Goal: Check status: Check status

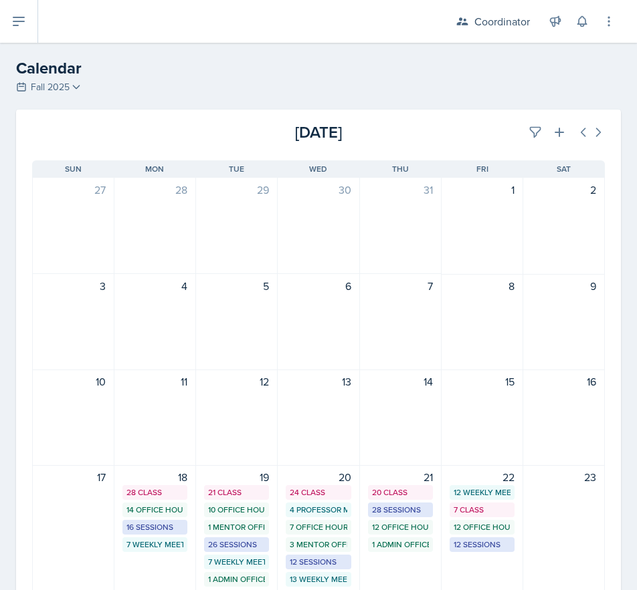
scroll to position [67, 0]
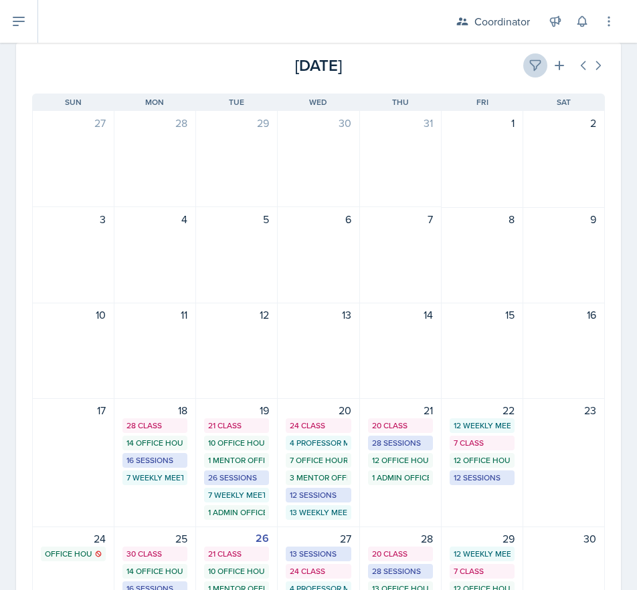
drag, startPoint x: 510, startPoint y: 60, endPoint x: 523, endPoint y: 60, distance: 12.7
click at [510, 60] on div "[DATE]" at bounding box center [509, 65] width 191 height 24
click at [530, 61] on icon at bounding box center [535, 66] width 10 height 10
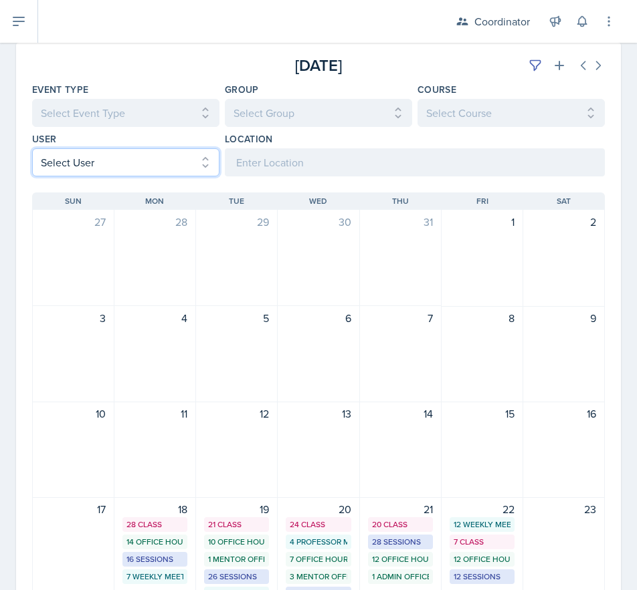
click at [83, 167] on select "Select User All [PERSON_NAME] [PERSON_NAME] [PERSON_NAME] [PERSON_NAME] [PERSON…" at bounding box center [125, 162] width 187 height 28
click at [32, 148] on select "Select User All [PERSON_NAME] [PERSON_NAME] [PERSON_NAME] [PERSON_NAME] [PERSON…" at bounding box center [125, 162] width 187 height 28
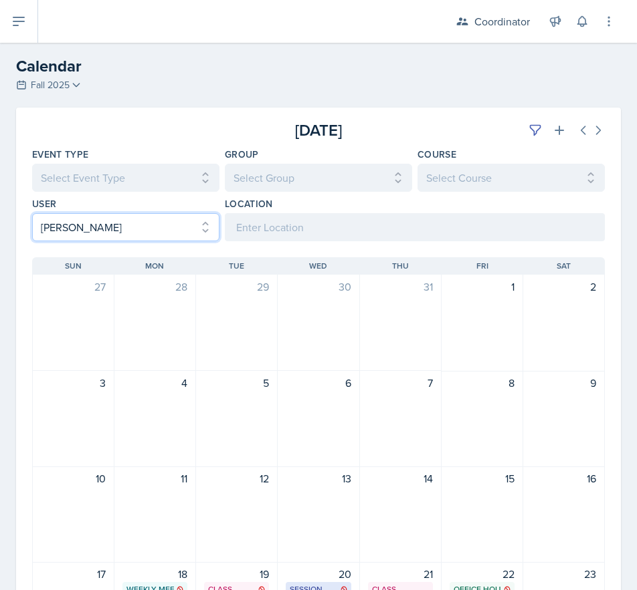
scroll to position [0, 0]
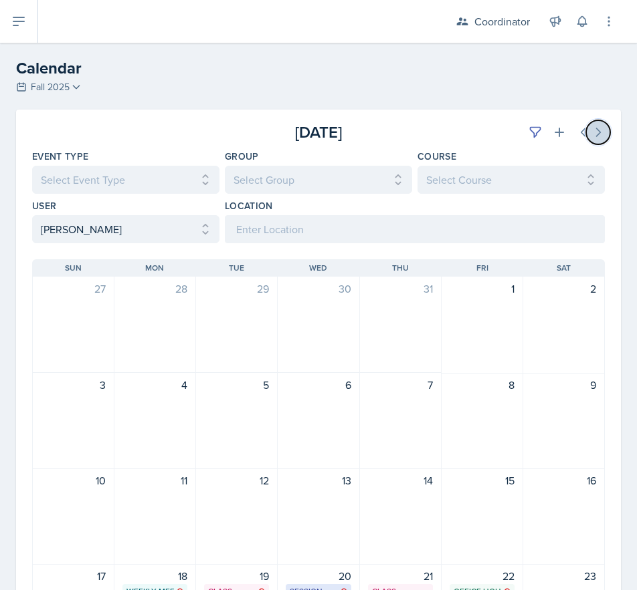
click at [591, 132] on icon at bounding box center [597, 132] width 13 height 13
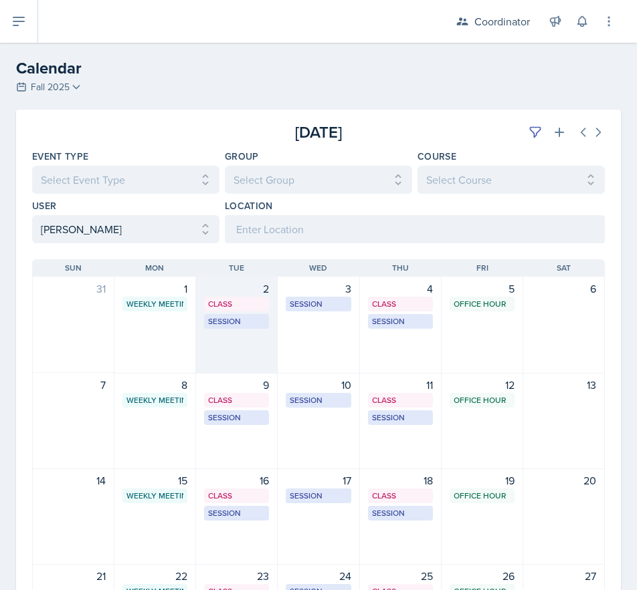
click at [228, 369] on div "2 Class MSB 100 4:20 PM - 5:40 PM Session MSB 102 6:30 PM - 7:30 PM" at bounding box center [237, 325] width 82 height 97
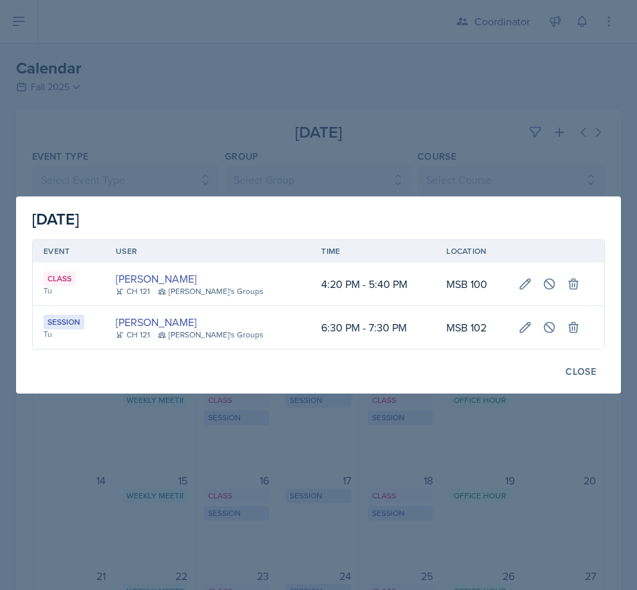
click at [240, 112] on div at bounding box center [318, 295] width 637 height 590
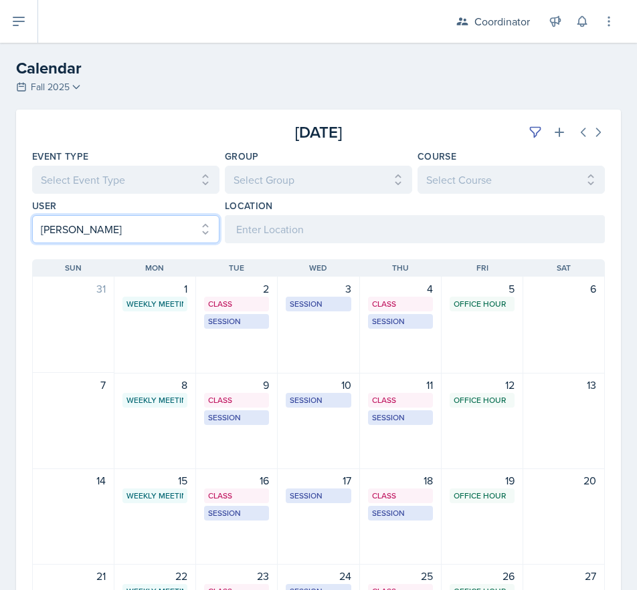
click at [88, 232] on select "Select User All [PERSON_NAME] [PERSON_NAME] [PERSON_NAME] [PERSON_NAME] [PERSON…" at bounding box center [125, 229] width 187 height 28
select select "1a6e82cf-f3e6-46cd-8485-7e499f5a3eab"
click at [32, 215] on select "Select User All [PERSON_NAME] [PERSON_NAME] [PERSON_NAME] [PERSON_NAME] [PERSON…" at bounding box center [125, 229] width 187 height 28
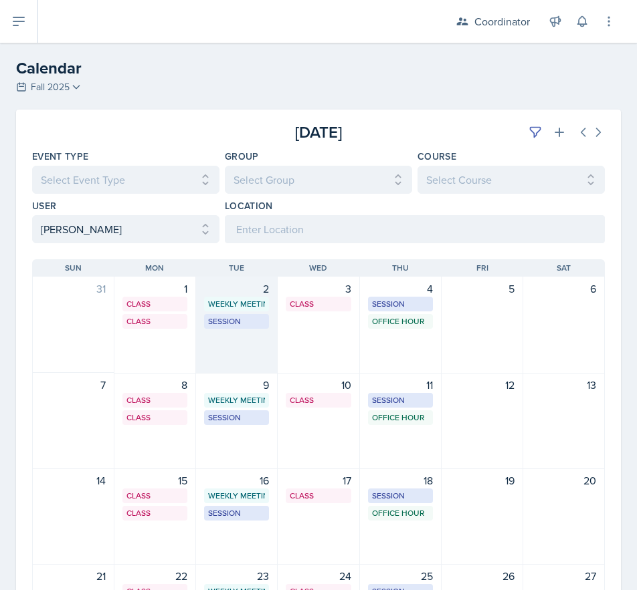
click at [249, 348] on div "2 Weekly Meeting SSC 2:30 PM - 3:30 PM Session SST 203 6:00 PM - 7:00 PM" at bounding box center [237, 325] width 82 height 97
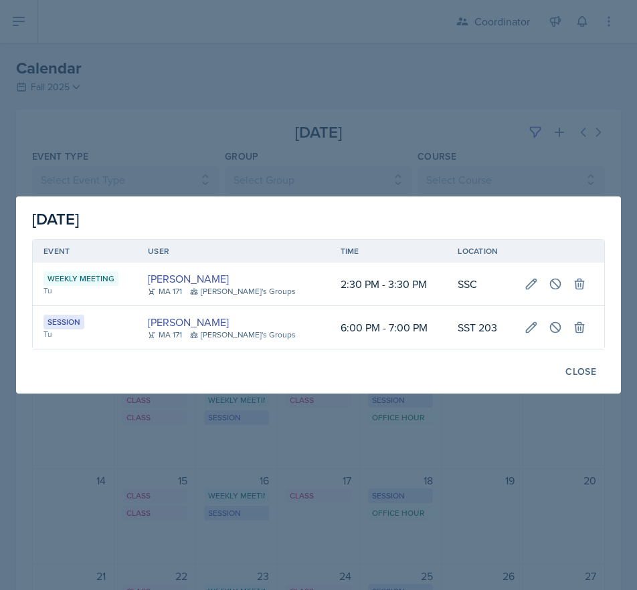
click at [329, 548] on div at bounding box center [318, 295] width 637 height 590
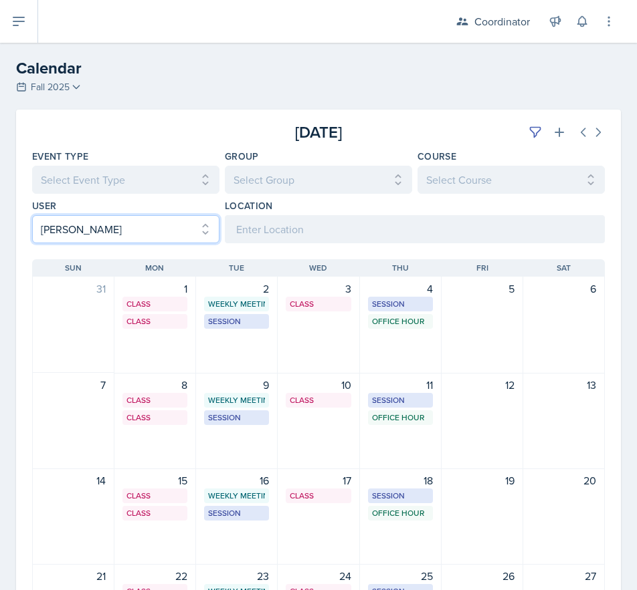
click at [64, 231] on select "Select User All [PERSON_NAME] [PERSON_NAME] [PERSON_NAME] [PERSON_NAME] [PERSON…" at bounding box center [125, 229] width 187 height 28
click at [32, 215] on select "Select User All [PERSON_NAME] [PERSON_NAME] [PERSON_NAME] [PERSON_NAME] [PERSON…" at bounding box center [125, 229] width 187 height 28
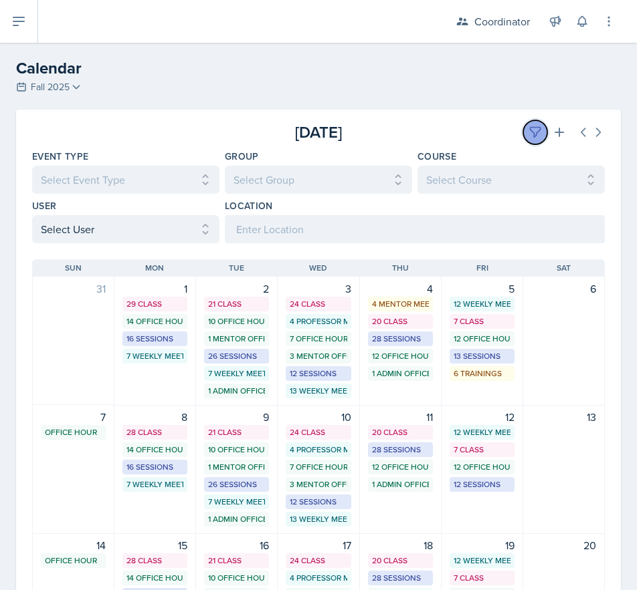
click at [530, 137] on icon at bounding box center [534, 132] width 13 height 13
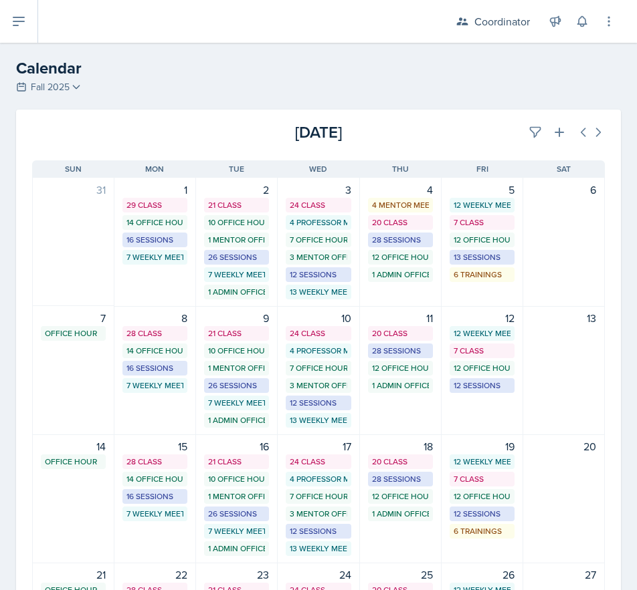
click at [468, 136] on div "[DATE]" at bounding box center [509, 132] width 191 height 24
click at [576, 130] on icon at bounding box center [582, 132] width 13 height 13
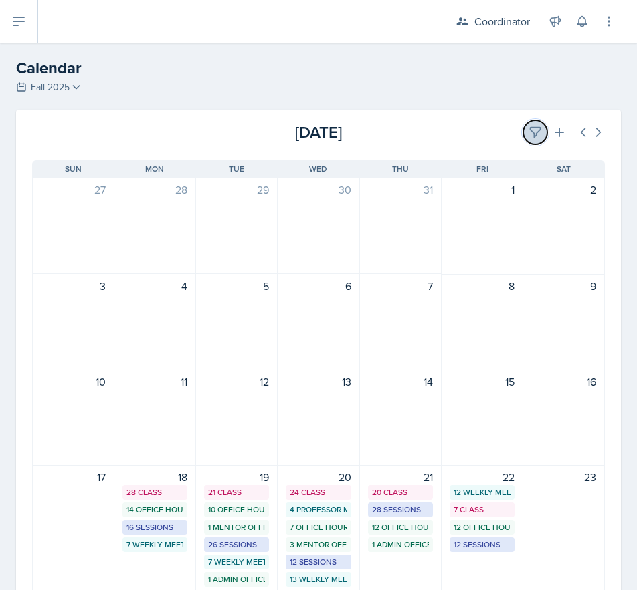
click at [524, 124] on button at bounding box center [535, 132] width 24 height 24
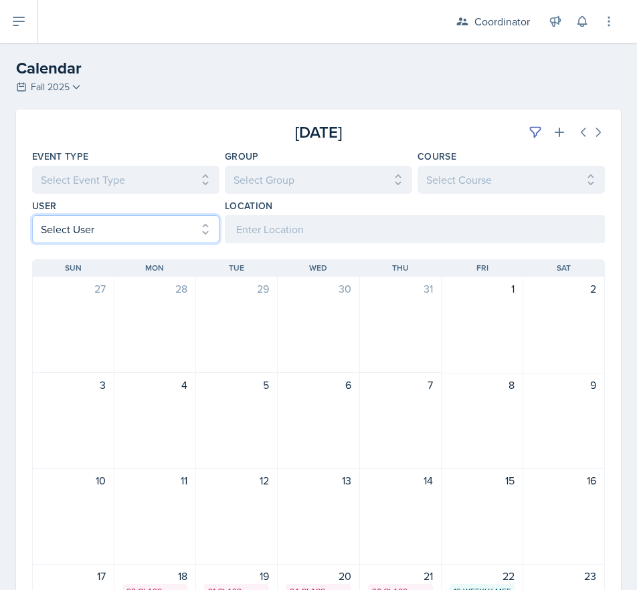
click at [48, 235] on select "Select User All [PERSON_NAME] [PERSON_NAME] [PERSON_NAME] [PERSON_NAME] [PERSON…" at bounding box center [125, 229] width 187 height 28
select select "9c400106-6c2c-4b37-918b-e3dc65d6a170"
click at [32, 215] on select "Select User All [PERSON_NAME] [PERSON_NAME] [PERSON_NAME] [PERSON_NAME] [PERSON…" at bounding box center [125, 229] width 187 height 28
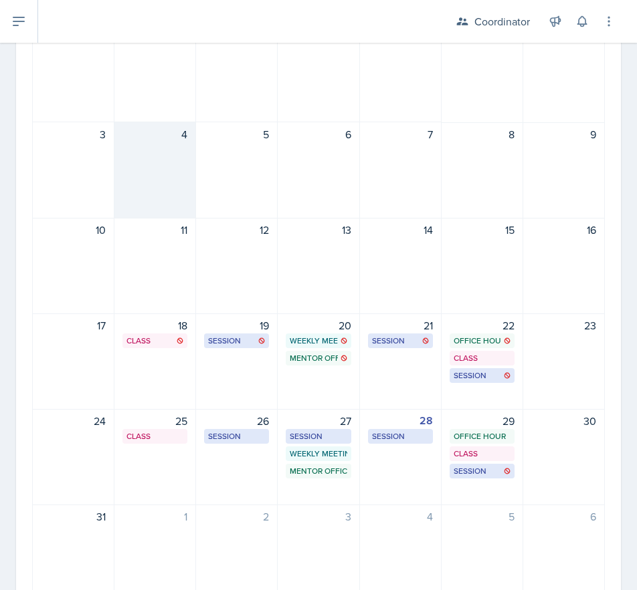
scroll to position [310, 0]
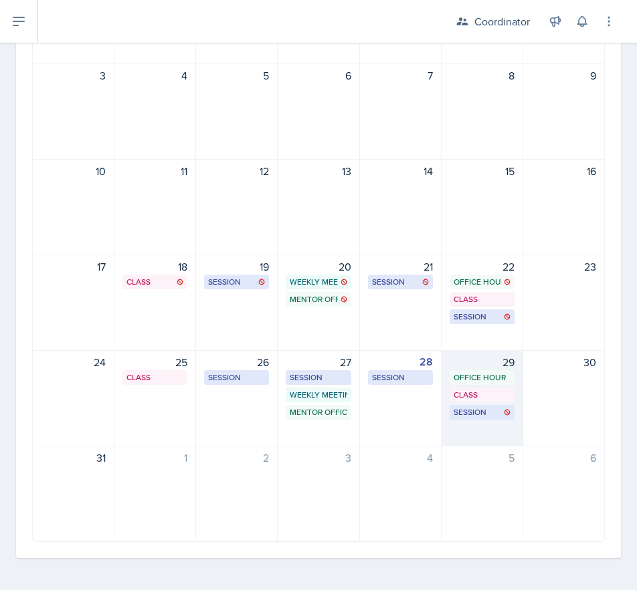
click at [461, 443] on div "29 Office Hour SSC 11:15 AM - 12:15 PM Class MSB 100 4:20 PM - 5:15 PM Session …" at bounding box center [482, 398] width 82 height 96
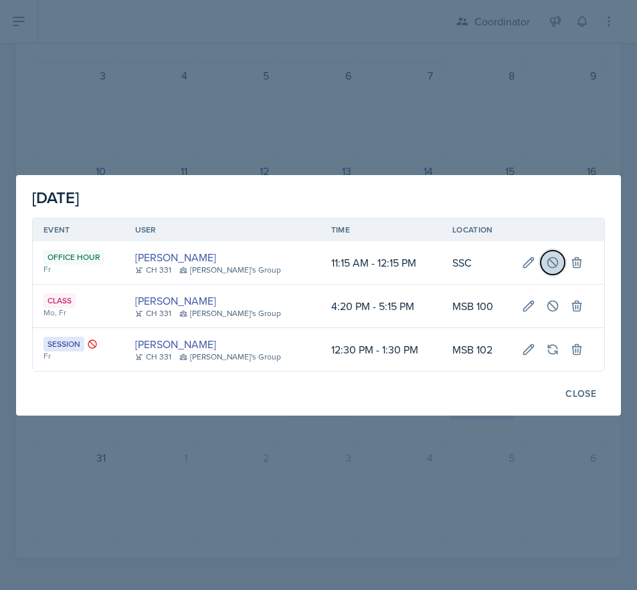
click at [546, 269] on icon at bounding box center [552, 262] width 13 height 13
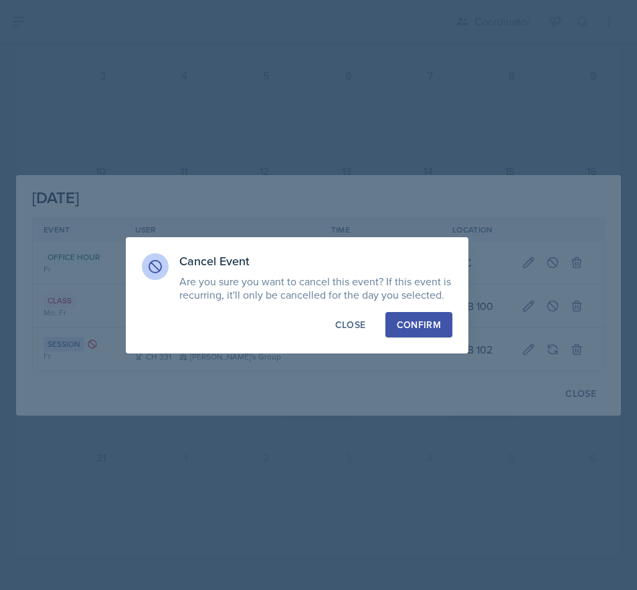
click at [403, 328] on div "Confirm" at bounding box center [419, 324] width 44 height 13
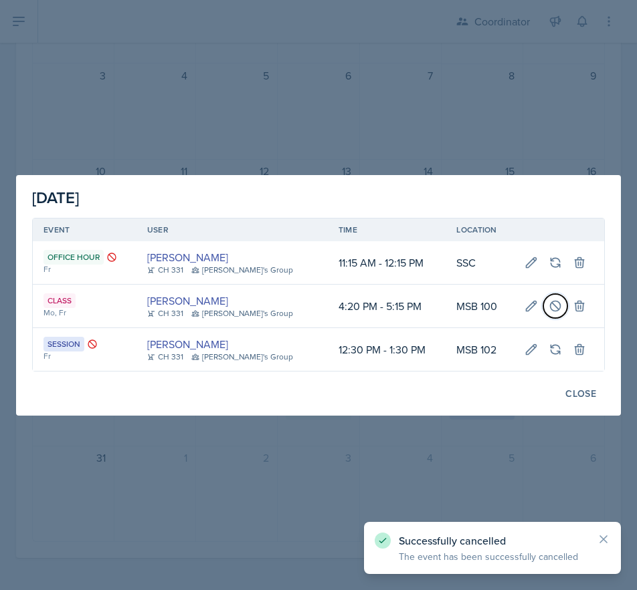
drag, startPoint x: 553, startPoint y: 313, endPoint x: 544, endPoint y: 319, distance: 11.1
click at [548, 314] on button at bounding box center [555, 306] width 24 height 24
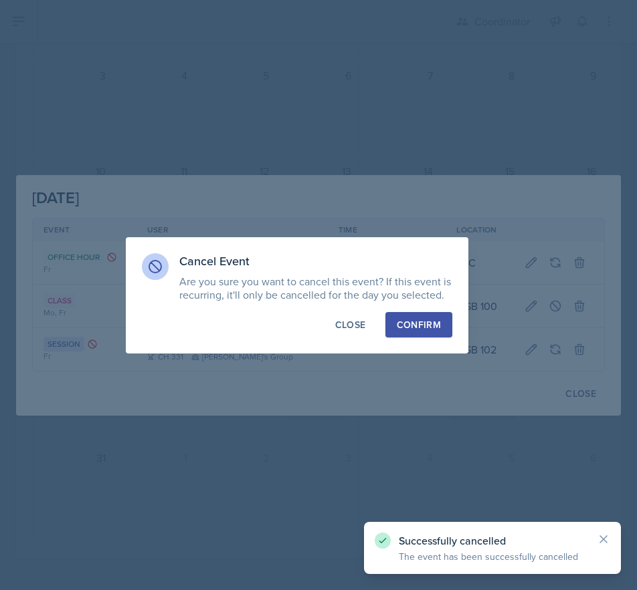
click at [416, 321] on div "Confirm" at bounding box center [419, 324] width 44 height 13
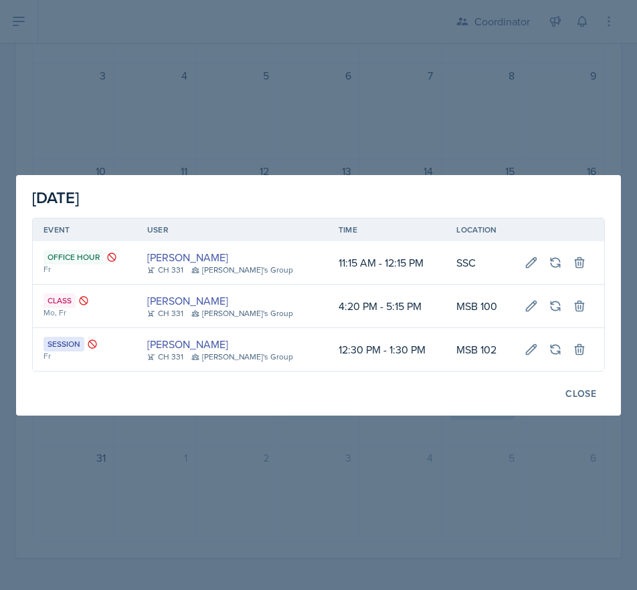
click at [535, 457] on div at bounding box center [318, 295] width 637 height 590
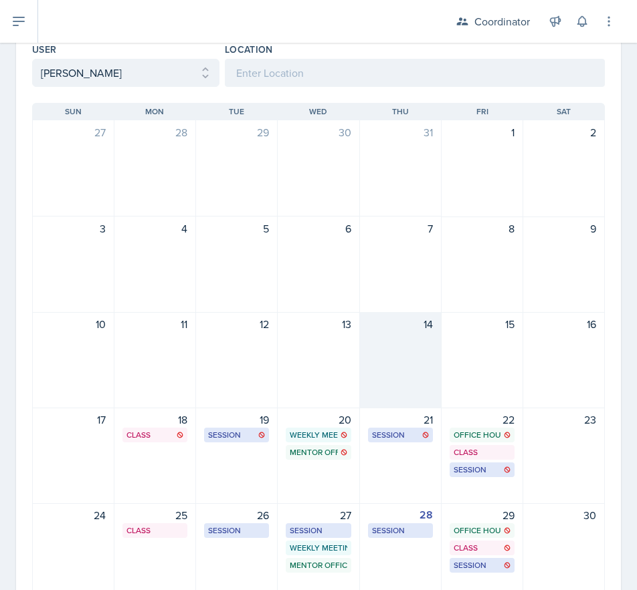
scroll to position [0, 0]
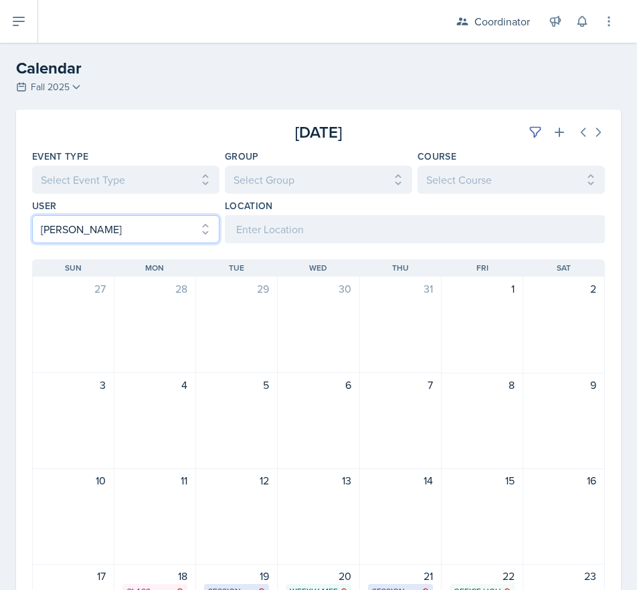
click at [124, 239] on select "Select User All [PERSON_NAME] [PERSON_NAME] [PERSON_NAME] [PERSON_NAME] [PERSON…" at bounding box center [125, 229] width 187 height 28
select select
click at [32, 215] on select "Select User All [PERSON_NAME] [PERSON_NAME] [PERSON_NAME] [PERSON_NAME] [PERSON…" at bounding box center [125, 229] width 187 height 28
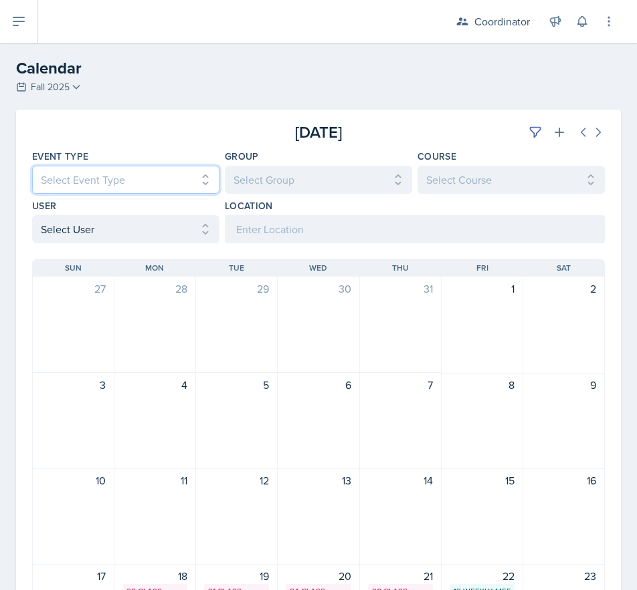
click at [104, 184] on select "Select Event Type All Admin Office Hour Admin Office Hour Cal Workshop Class Cl…" at bounding box center [125, 180] width 187 height 28
select select "711e3089-b526-4ace-8ef7-b628edcb7570"
click at [32, 166] on select "Select Event Type All Admin Office Hour Admin Office Hour Cal Workshop Class Cl…" at bounding box center [125, 180] width 187 height 28
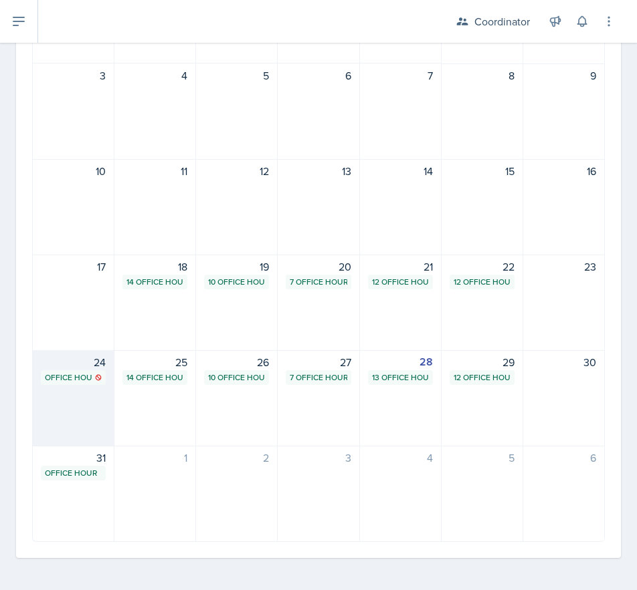
click at [79, 416] on div "24 Office Hour SSC 6:00 PM - 7:00 PM" at bounding box center [74, 398] width 82 height 96
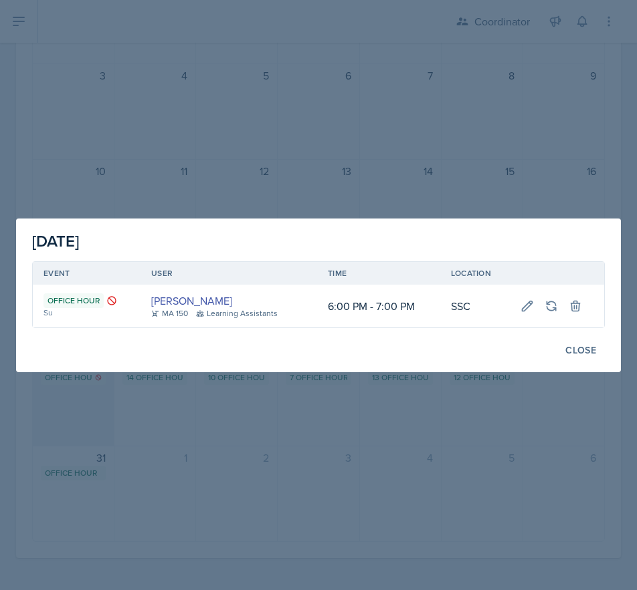
click at [79, 416] on div at bounding box center [318, 295] width 637 height 590
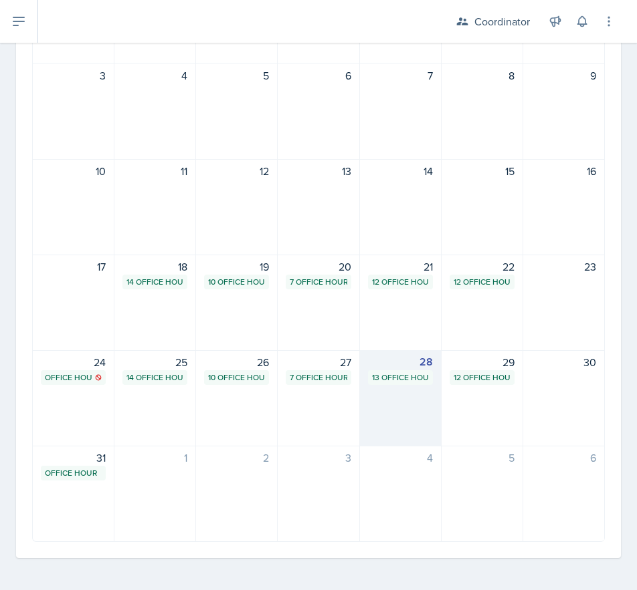
click at [395, 428] on div "28 13 Office Hours" at bounding box center [401, 398] width 82 height 96
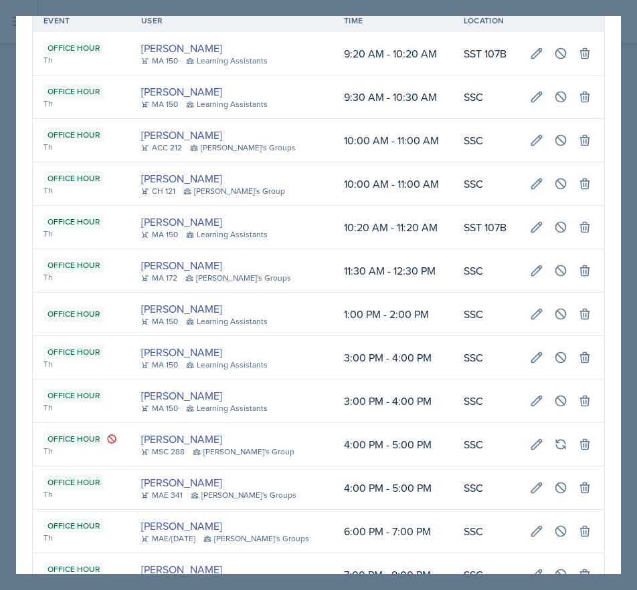
scroll to position [117, 0]
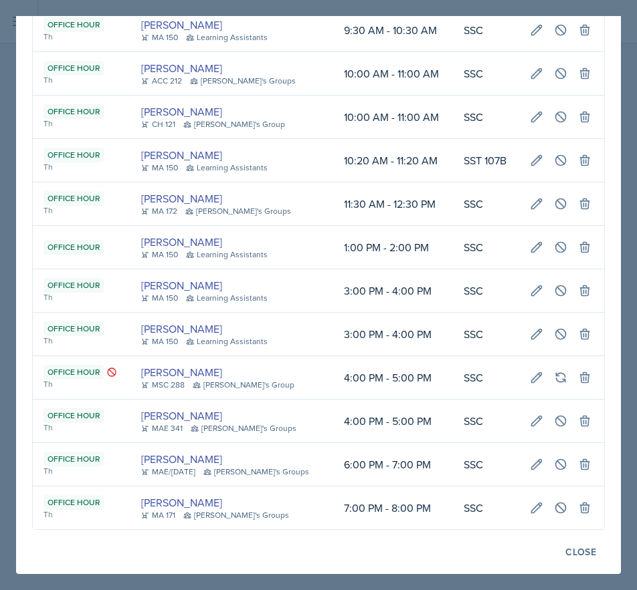
click at [319, 585] on div at bounding box center [318, 295] width 637 height 590
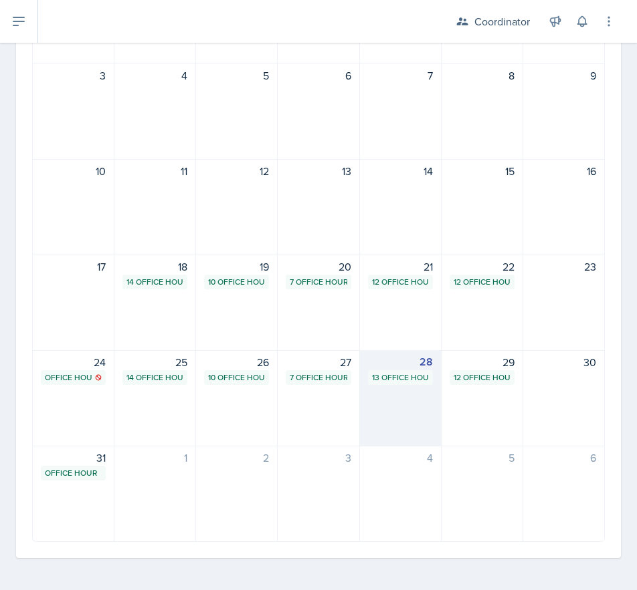
click at [386, 424] on div "28 13 Office Hours" at bounding box center [401, 398] width 82 height 96
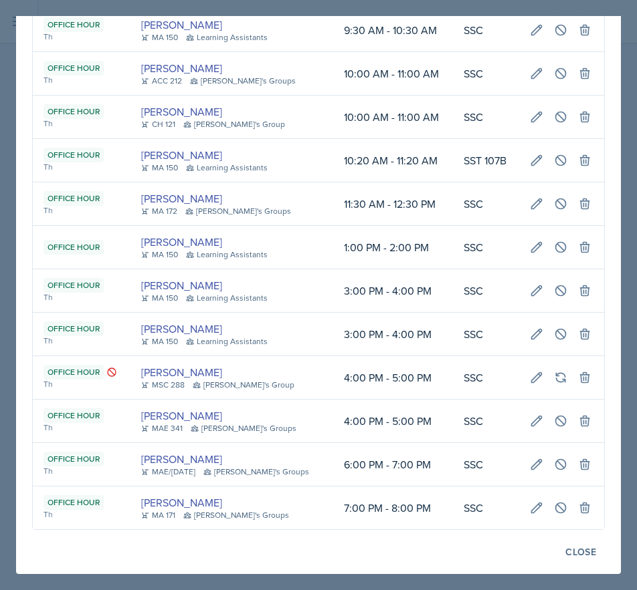
click at [267, 587] on div at bounding box center [318, 295] width 637 height 590
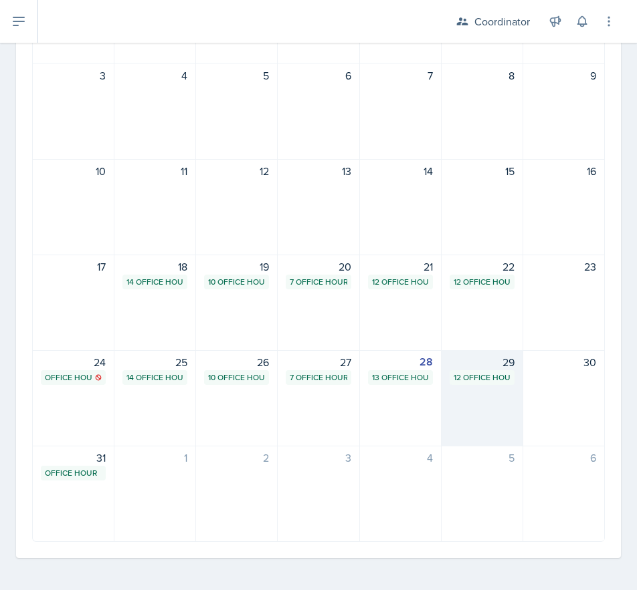
click at [461, 410] on div "29 12 Office Hours" at bounding box center [482, 398] width 82 height 96
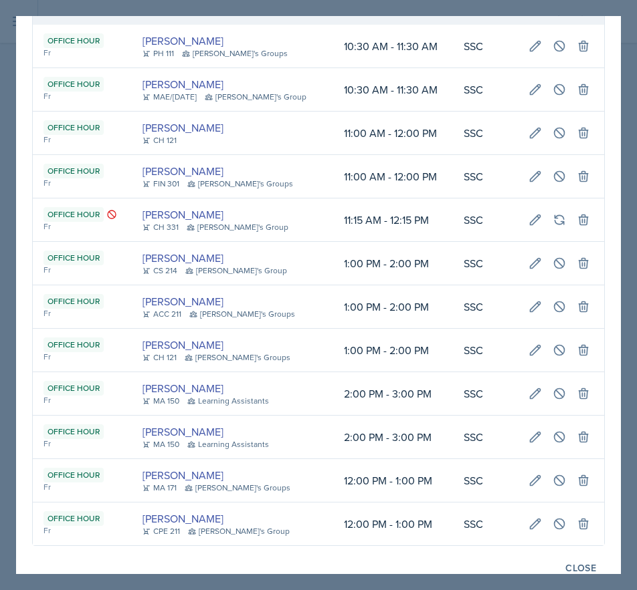
scroll to position [74, 0]
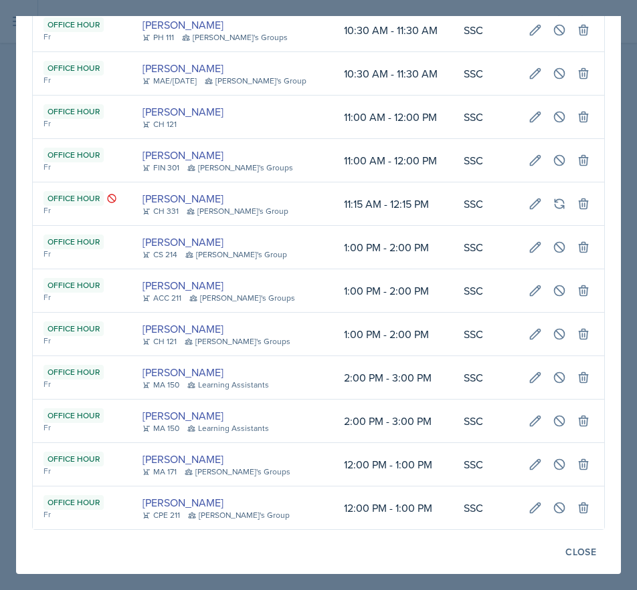
click at [311, 588] on div at bounding box center [318, 295] width 637 height 590
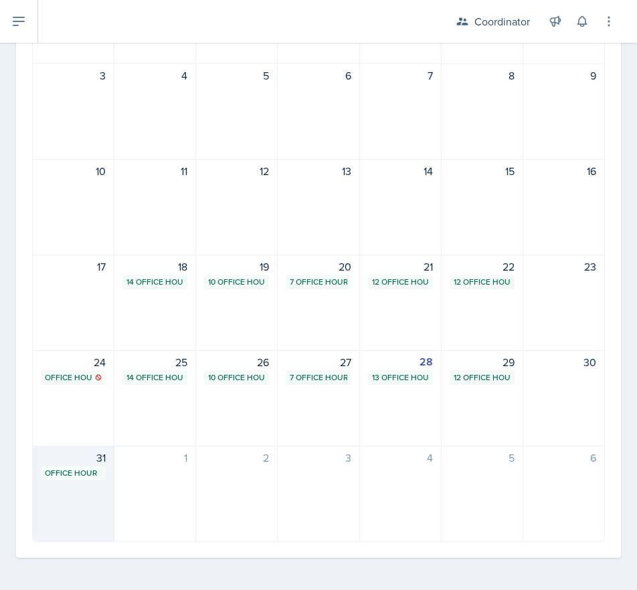
click at [60, 516] on div "31 Office Hour SSC 6:00 PM - 7:00 PM" at bounding box center [74, 494] width 82 height 96
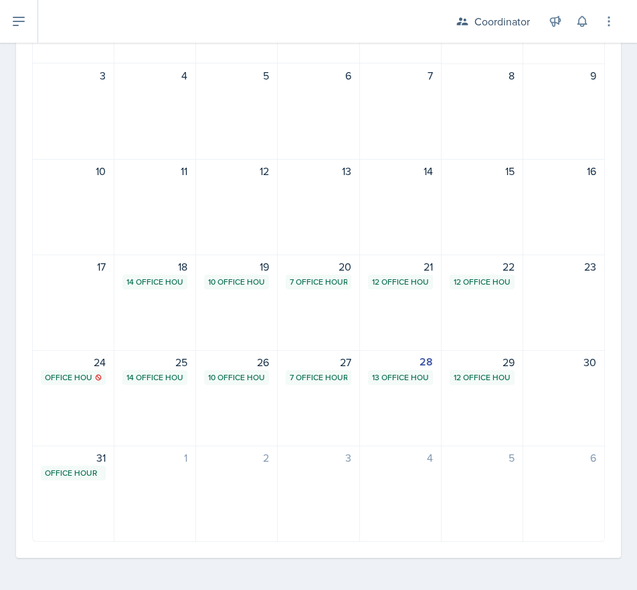
scroll to position [0, 0]
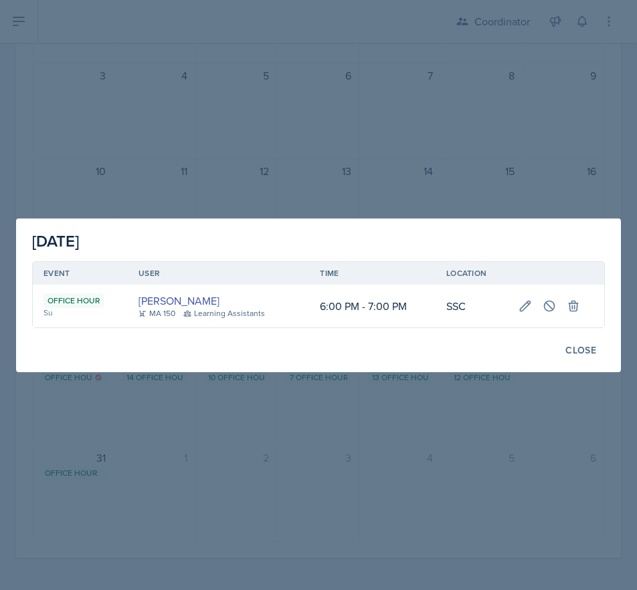
click at [302, 435] on div at bounding box center [318, 295] width 637 height 590
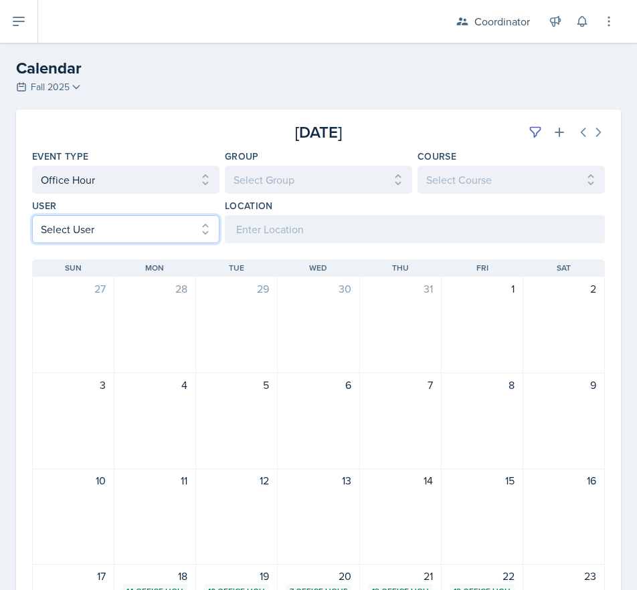
click at [81, 228] on select "Select User All [PERSON_NAME] [PERSON_NAME] [PERSON_NAME] [PERSON_NAME] [PERSON…" at bounding box center [125, 229] width 187 height 28
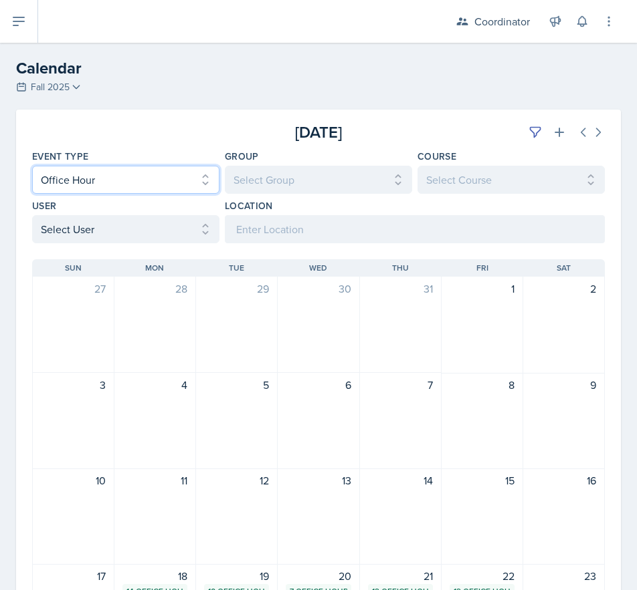
click at [77, 173] on select "Select Event Type All Admin Office Hour Admin Office Hour Cal Workshop Class Cl…" at bounding box center [125, 180] width 187 height 28
select select
click at [32, 166] on select "Select Event Type All Admin Office Hour Admin Office Hour Cal Workshop Class Cl…" at bounding box center [125, 180] width 187 height 28
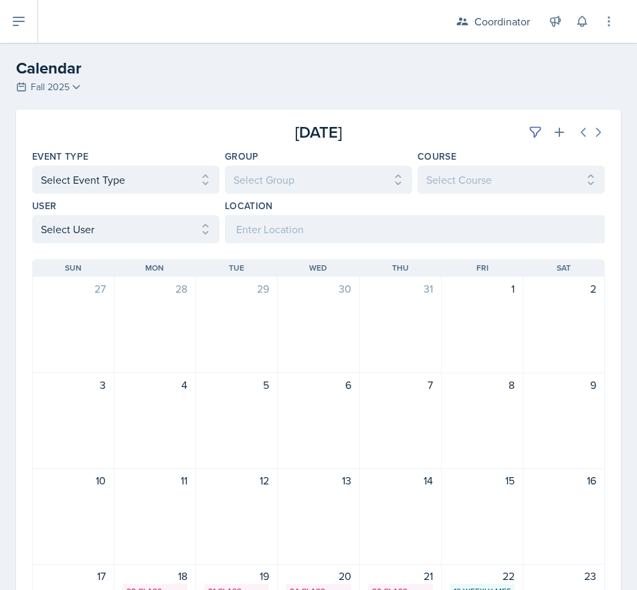
click at [514, 125] on div "[DATE]" at bounding box center [509, 132] width 191 height 24
click at [528, 136] on icon at bounding box center [534, 132] width 13 height 13
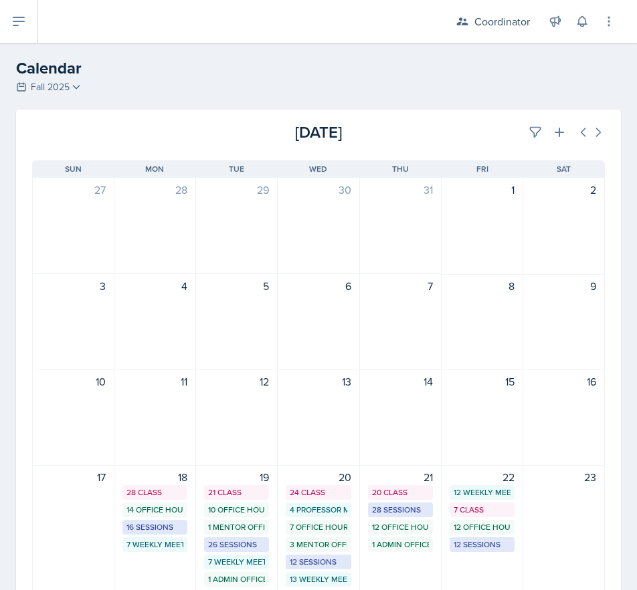
click at [473, 136] on div "[DATE]" at bounding box center [509, 132] width 191 height 24
click at [528, 131] on icon at bounding box center [534, 132] width 13 height 13
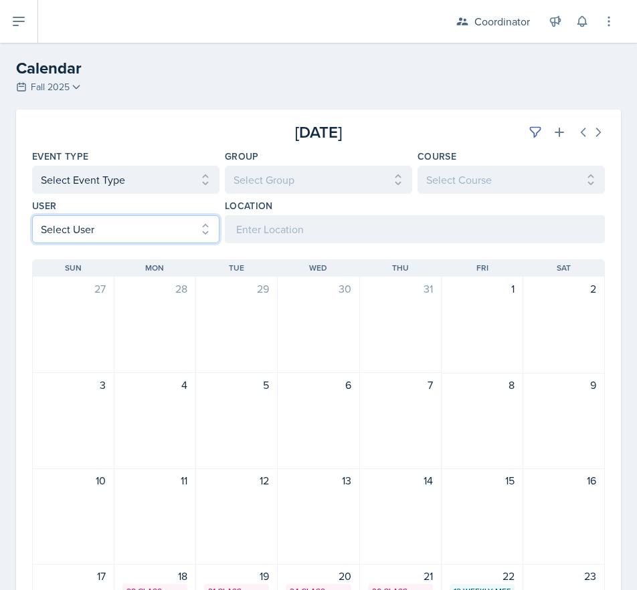
click at [131, 216] on select "Select User All [PERSON_NAME] [PERSON_NAME] [PERSON_NAME] [PERSON_NAME] [PERSON…" at bounding box center [125, 229] width 187 height 28
select select "66b7e1f3-4195-4976-8065-e88b358085ca"
click at [32, 215] on select "Select User All [PERSON_NAME] [PERSON_NAME] [PERSON_NAME] [PERSON_NAME] [PERSON…" at bounding box center [125, 229] width 187 height 28
drag, startPoint x: 96, startPoint y: 231, endPoint x: 90, endPoint y: 237, distance: 8.5
click at [96, 231] on select "Select User All [PERSON_NAME] [PERSON_NAME] [PERSON_NAME] [PERSON_NAME] [PERSON…" at bounding box center [125, 229] width 187 height 28
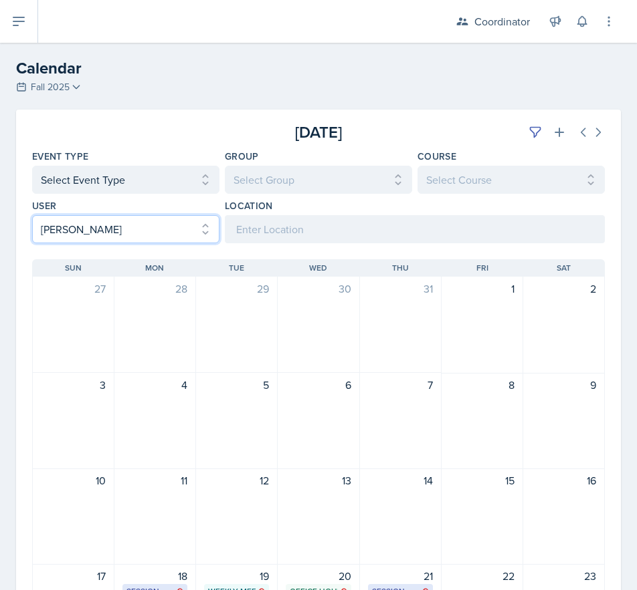
click at [32, 215] on select "Select User All [PERSON_NAME] [PERSON_NAME] [PERSON_NAME] [PERSON_NAME] [PERSON…" at bounding box center [125, 229] width 187 height 28
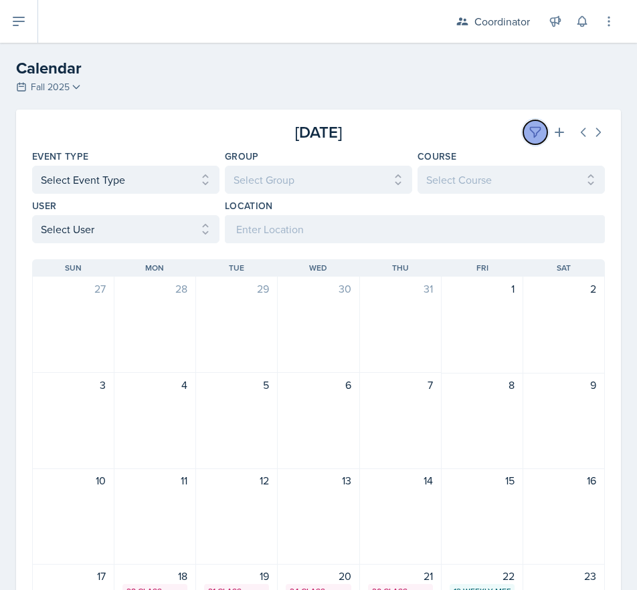
click at [523, 139] on button at bounding box center [535, 132] width 24 height 24
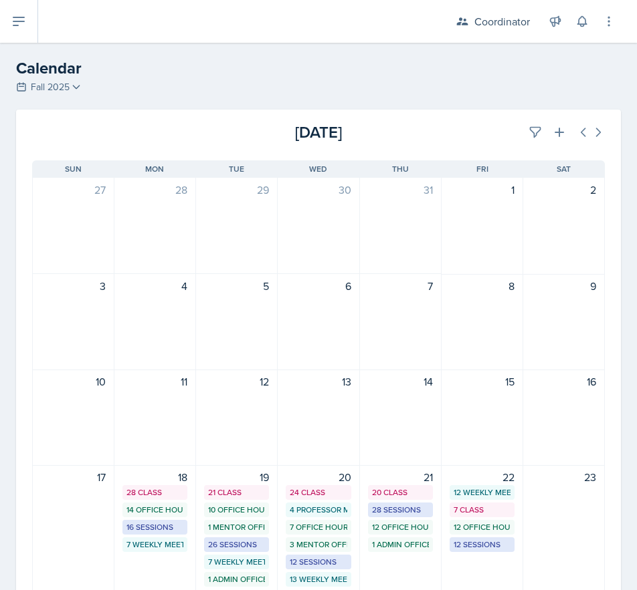
click at [471, 134] on div "[DATE]" at bounding box center [509, 132] width 191 height 24
click at [528, 128] on icon at bounding box center [534, 132] width 13 height 13
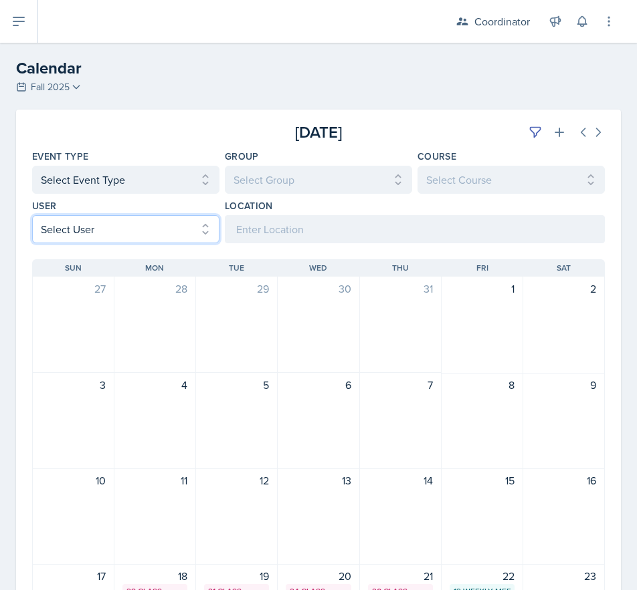
click at [74, 225] on select "Select User All [PERSON_NAME] [PERSON_NAME] [PERSON_NAME] [PERSON_NAME] [PERSON…" at bounding box center [125, 229] width 187 height 28
select select "481202eb-b246-4b62-a80e-9d17d239237b"
click at [32, 215] on select "Select User All [PERSON_NAME] [PERSON_NAME] [PERSON_NAME] [PERSON_NAME] [PERSON…" at bounding box center [125, 229] width 187 height 28
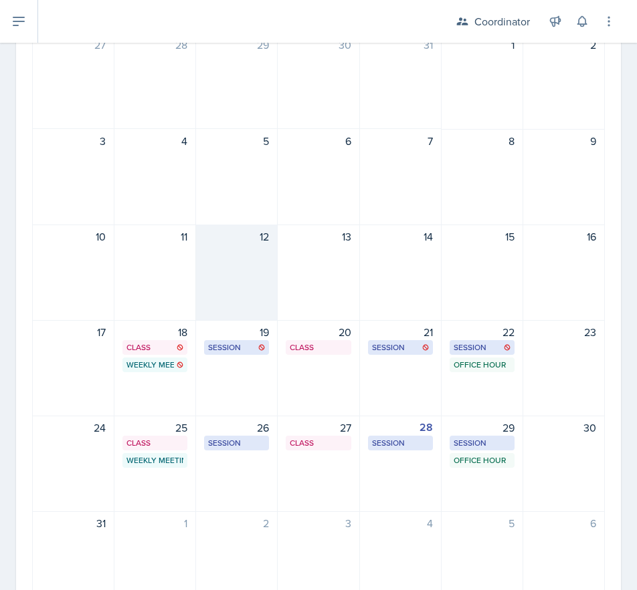
scroll to position [42, 0]
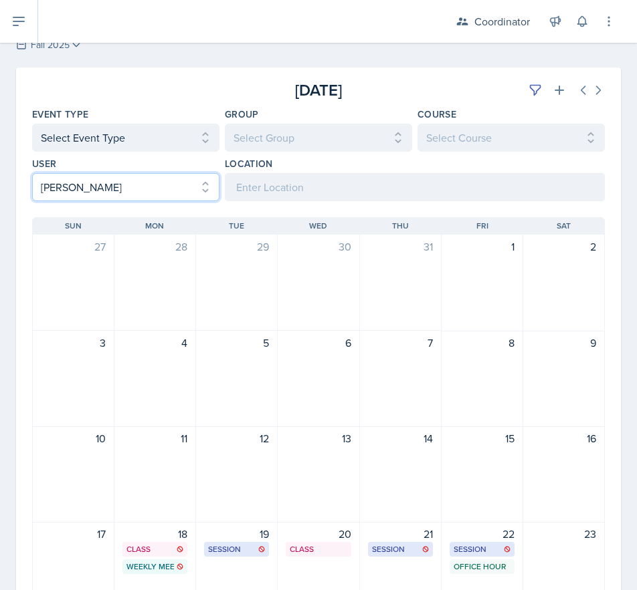
click at [88, 175] on select "Select User All [PERSON_NAME] [PERSON_NAME] [PERSON_NAME] [PERSON_NAME] [PERSON…" at bounding box center [125, 187] width 187 height 28
select select
click at [32, 173] on select "Select User All [PERSON_NAME] [PERSON_NAME] [PERSON_NAME] [PERSON_NAME] [PERSON…" at bounding box center [125, 187] width 187 height 28
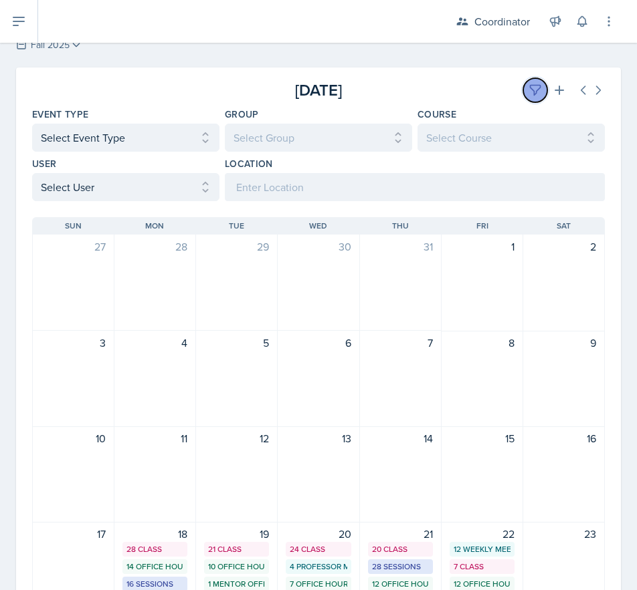
click at [523, 82] on button at bounding box center [535, 90] width 24 height 24
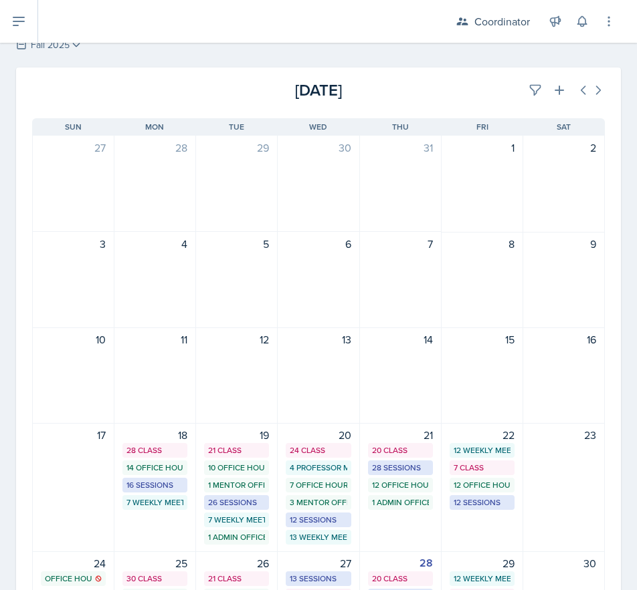
click at [460, 88] on div "[DATE]" at bounding box center [509, 90] width 191 height 24
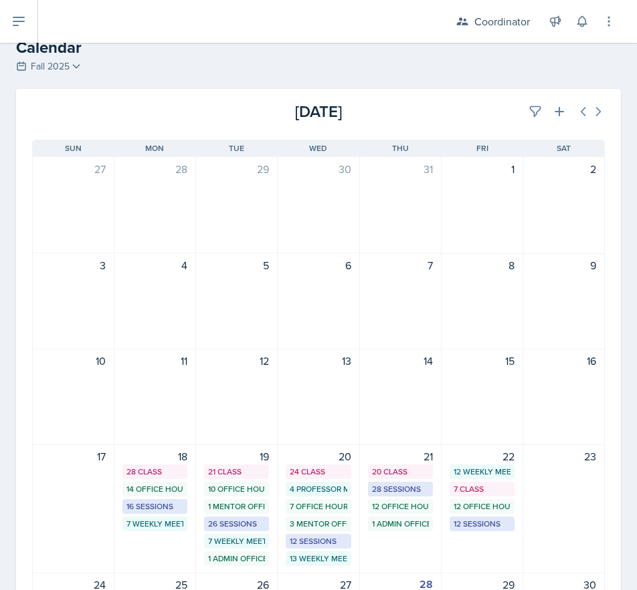
scroll to position [0, 0]
